Goal: Task Accomplishment & Management: Manage account settings

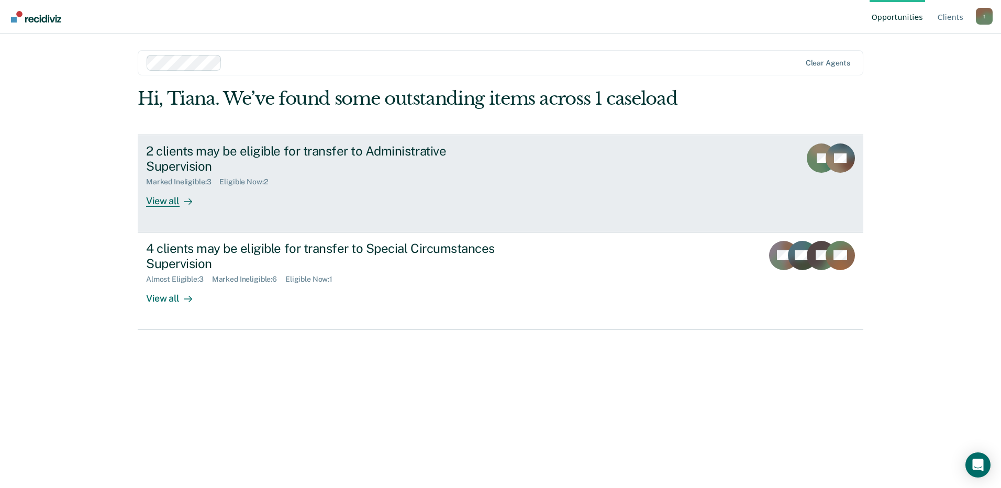
click at [251, 158] on div "2 clients may be eligible for transfer to Administrative Supervision" at bounding box center [329, 158] width 367 height 30
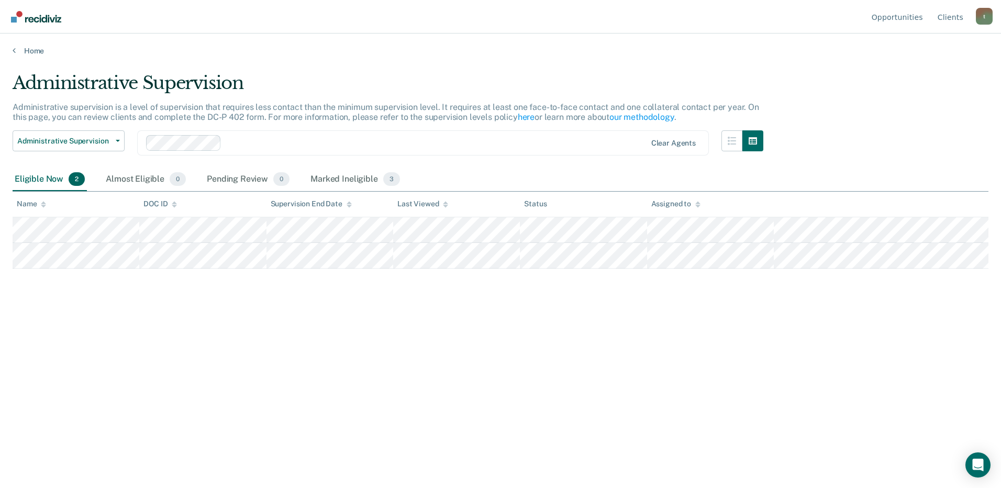
click at [593, 293] on div "Administrative Supervision Administrative supervision is a level of supervision…" at bounding box center [500, 240] width 975 height 337
